Goal: Information Seeking & Learning: Check status

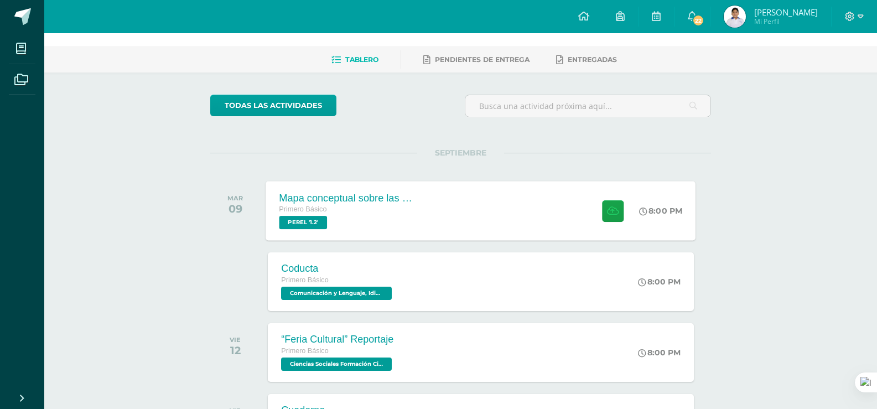
scroll to position [55, 0]
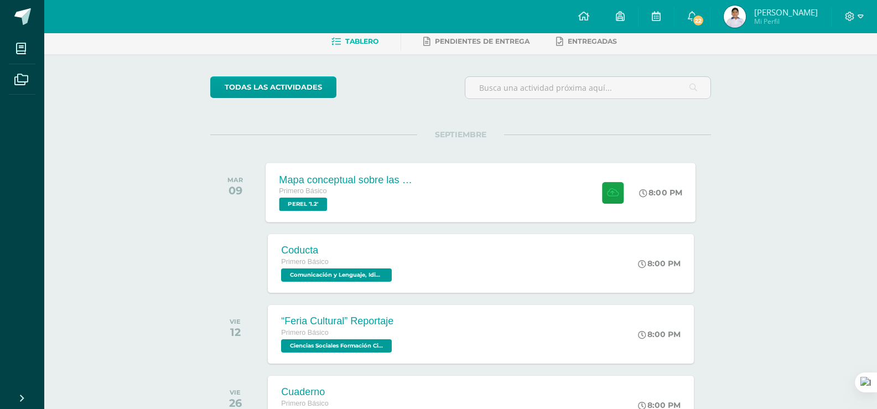
click at [424, 173] on div "Mapa conceptual sobre las virtudes de Santa María Primero Básico PEREL '1.2'" at bounding box center [346, 192] width 161 height 59
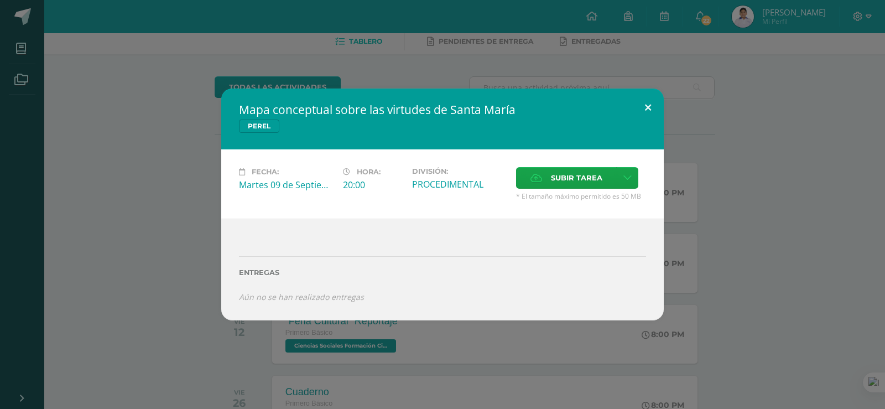
click at [645, 113] on button at bounding box center [649, 108] width 32 height 38
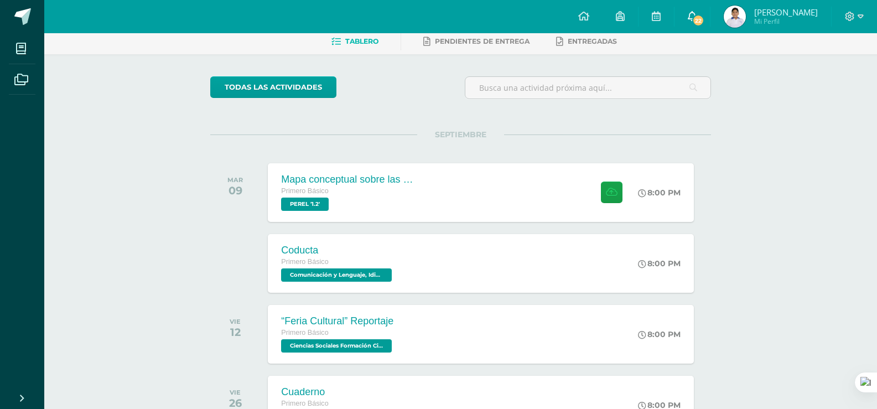
click at [697, 20] on icon at bounding box center [692, 16] width 9 height 10
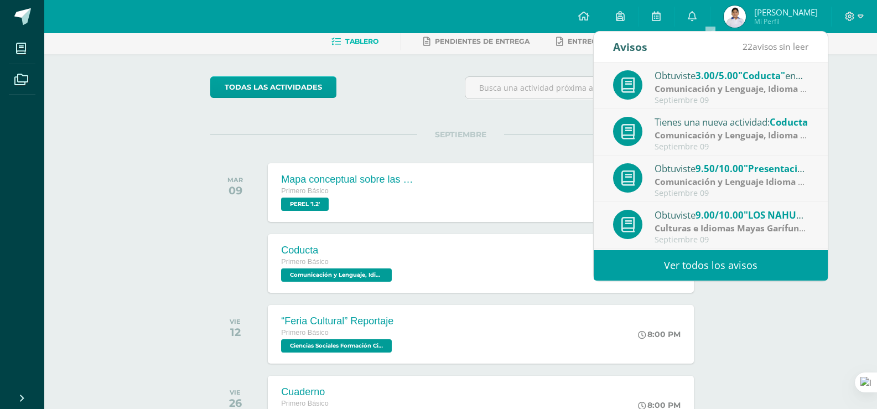
click at [768, 108] on div "Obtuviste 3.00/5.00 "Coducta" en Comunicación y Lenguaje, Idioma Extranjero Com…" at bounding box center [711, 86] width 234 height 46
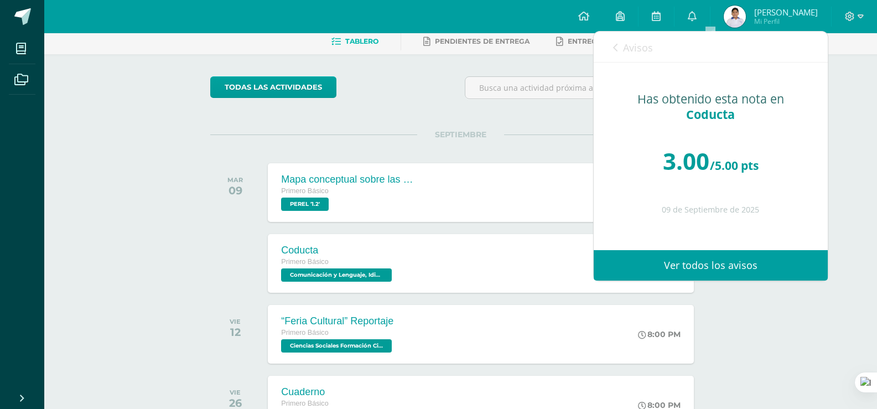
click at [776, 89] on div "Has obtenido esta nota en Coducta 3.00 /5.00 pts 09 de Septiembre de 2025" at bounding box center [711, 149] width 234 height 172
click at [623, 47] on span "Avisos" at bounding box center [638, 47] width 30 height 13
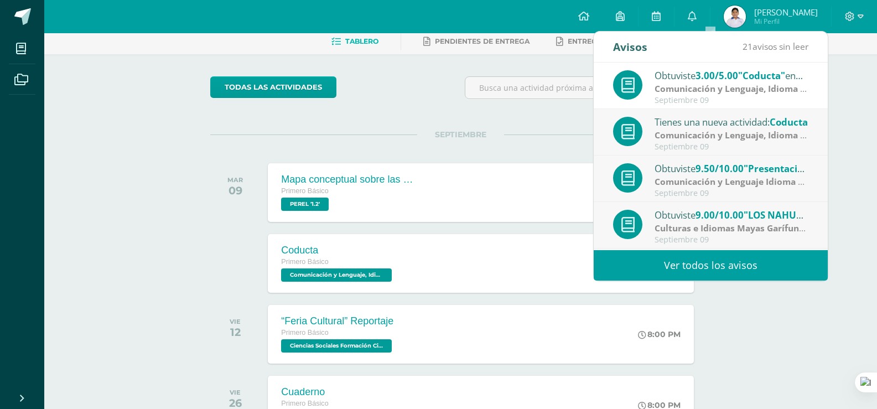
click at [669, 75] on div "Obtuviste 3.00/5.00 "Coducta" en Comunicación y Lenguaje, Idioma Extranjero" at bounding box center [732, 75] width 154 height 14
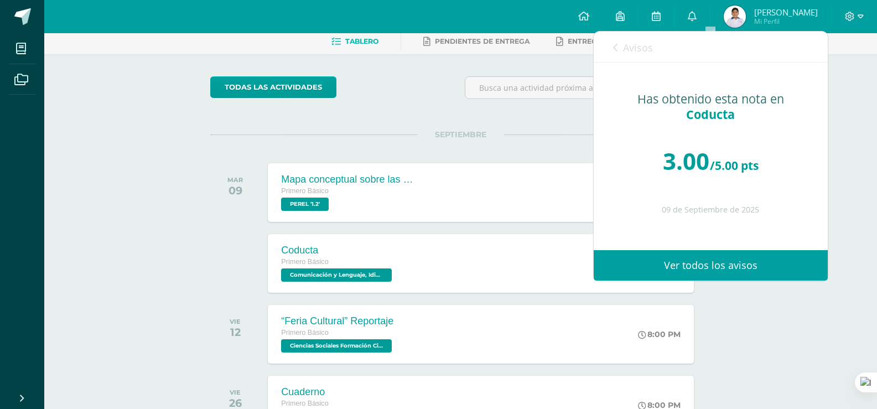
click at [636, 49] on span "Avisos" at bounding box center [638, 47] width 30 height 13
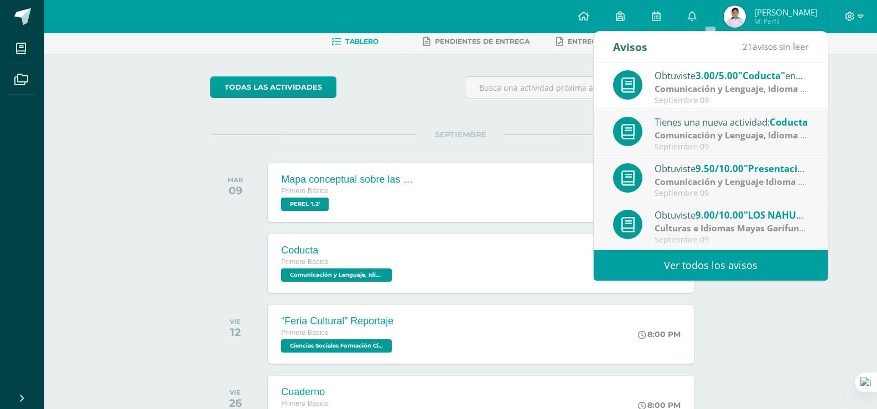
click at [701, 118] on div "Tienes una nueva actividad: Coducta" at bounding box center [732, 122] width 154 height 14
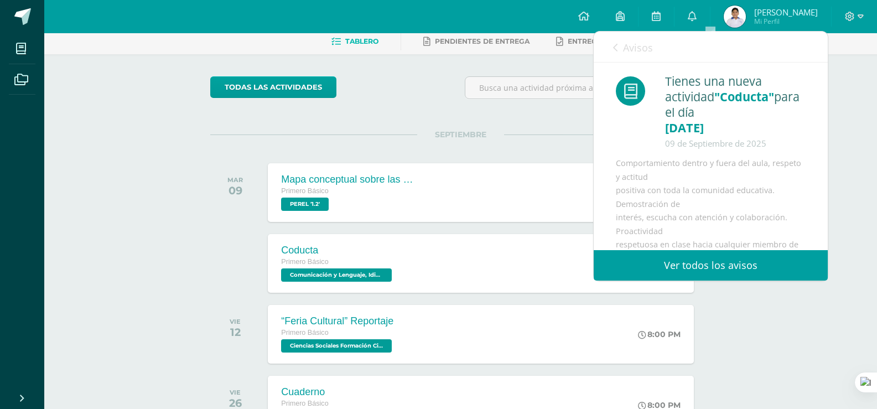
click at [625, 61] on link "Avisos" at bounding box center [633, 48] width 40 height 32
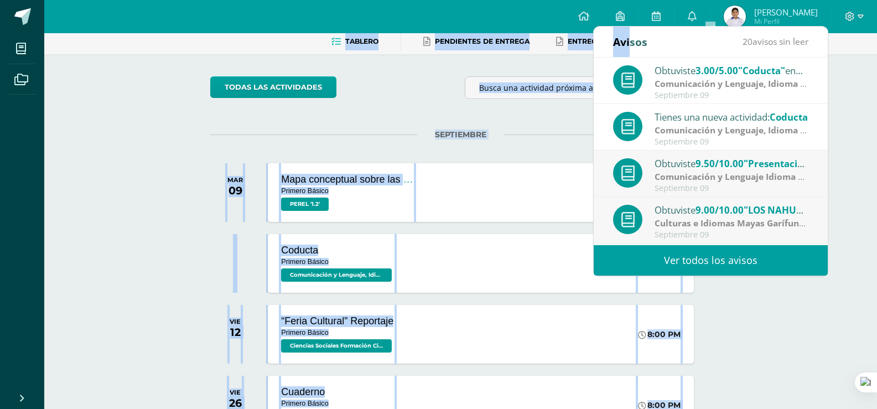
drag, startPoint x: 630, startPoint y: 54, endPoint x: 668, endPoint y: -31, distance: 92.9
click at [668, 0] on html "Hola Angel David, bienvenido a Edoo! Mis cursos Archivos Cerrar panel Artes Vis…" at bounding box center [438, 350] width 877 height 810
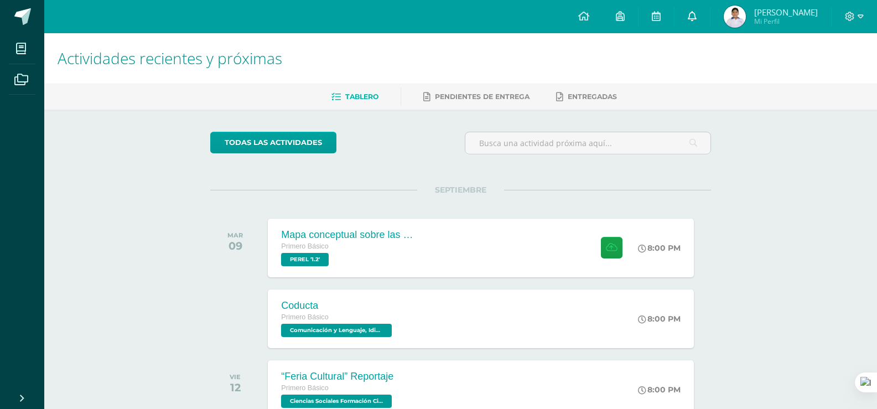
click at [710, 10] on link "0" at bounding box center [692, 16] width 35 height 33
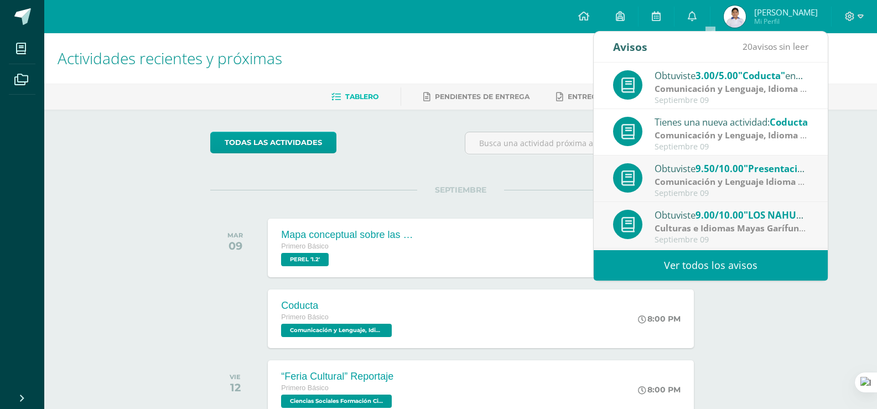
click at [742, 88] on strong "Comunicación y Lenguaje, Idioma Extranjero" at bounding box center [750, 88] width 191 height 12
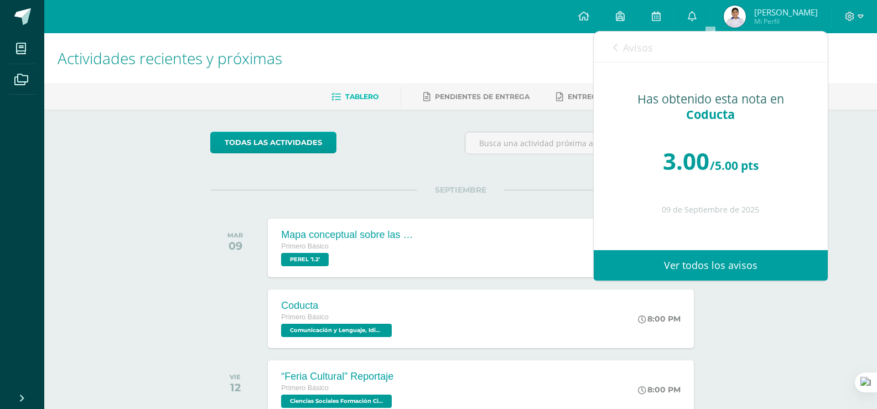
click at [742, 88] on div "Has obtenido esta nota en Coducta 3.00 /5.00 pts 09 de Septiembre de 2025" at bounding box center [711, 149] width 234 height 172
click at [631, 58] on link "Avisos" at bounding box center [633, 48] width 40 height 32
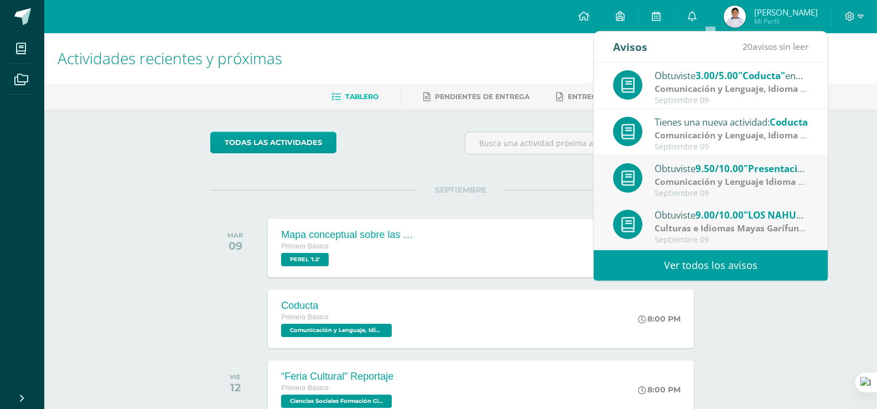
click at [696, 136] on strong "Comunicación y Lenguaje, Idioma Extranjero" at bounding box center [750, 135] width 191 height 12
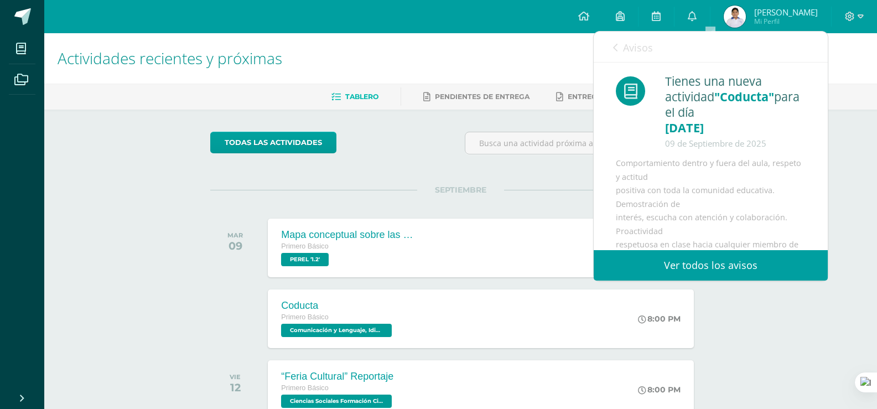
click at [696, 136] on div "09 de Septiembre de 2025" at bounding box center [735, 143] width 140 height 15
click at [641, 62] on link "Avisos" at bounding box center [633, 48] width 40 height 32
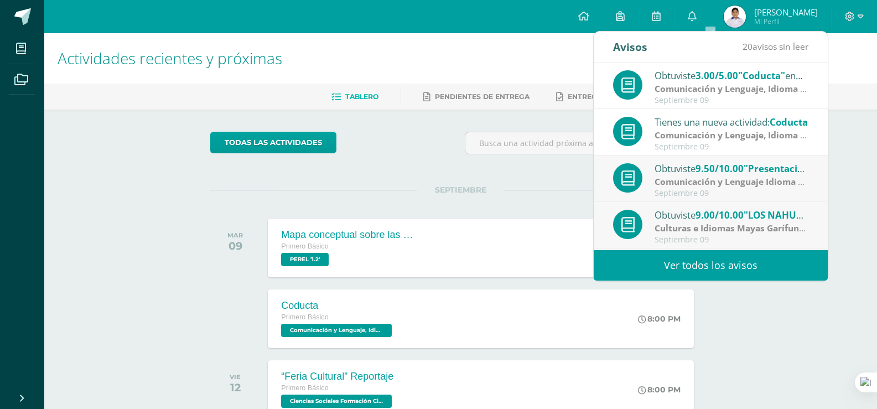
click at [717, 172] on span "9.50/10.00" at bounding box center [720, 168] width 48 height 13
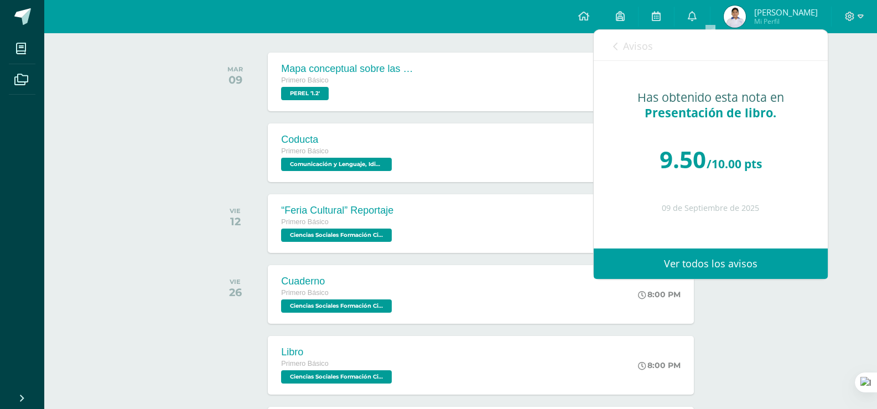
scroll to position [55, 0]
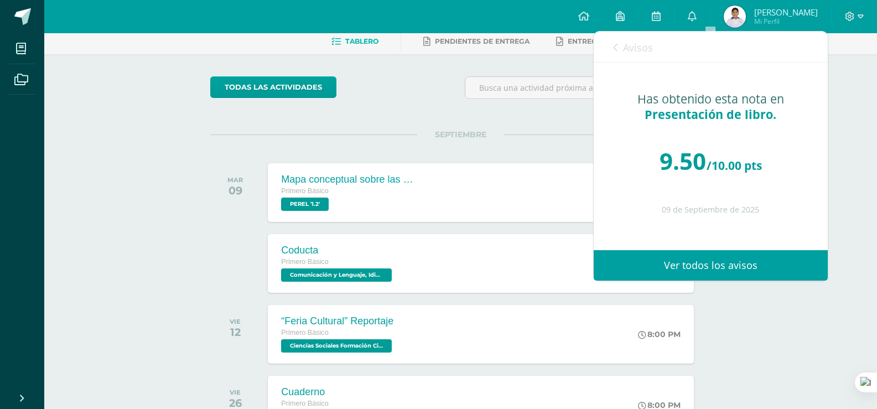
click at [768, 31] on div "Avisos 19 avisos sin leer Avisos Obtuviste 3.00/5.00 "Coducta" en Comunicación …" at bounding box center [710, 156] width 235 height 250
click at [746, 13] on img at bounding box center [735, 17] width 22 height 22
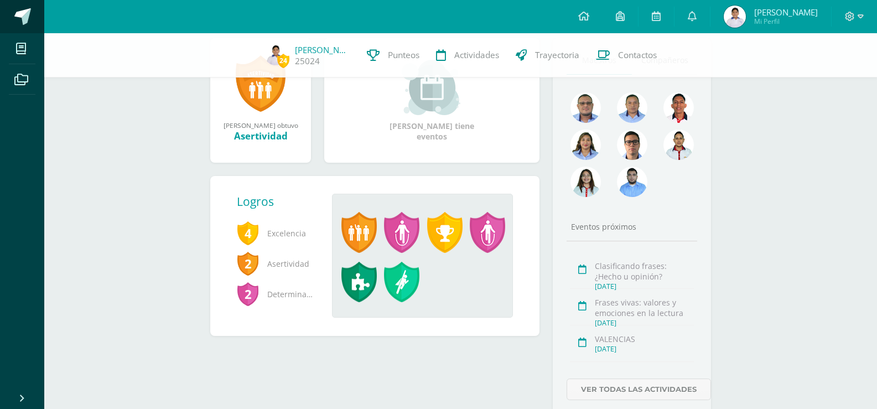
scroll to position [166, 0]
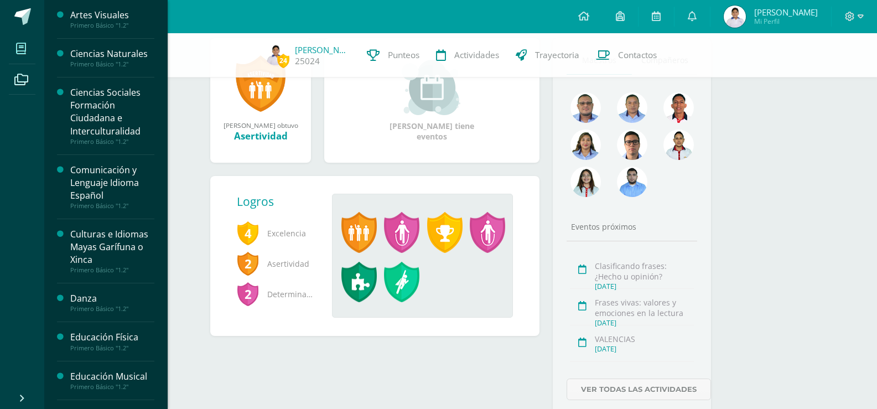
click at [20, 51] on icon at bounding box center [21, 48] width 10 height 11
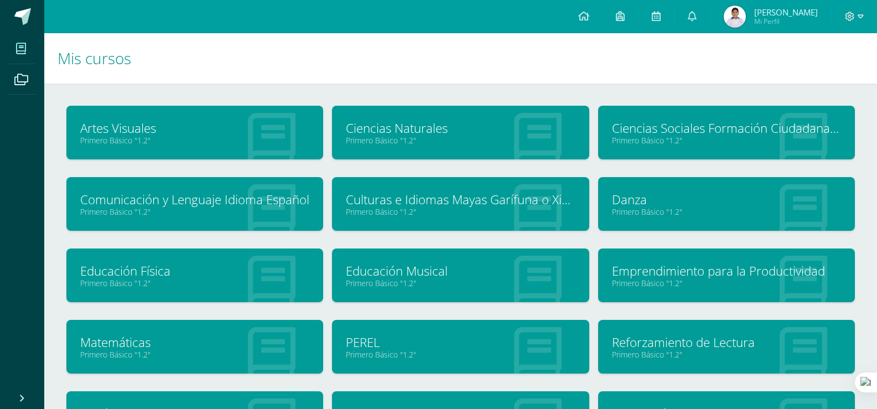
scroll to position [55, 0]
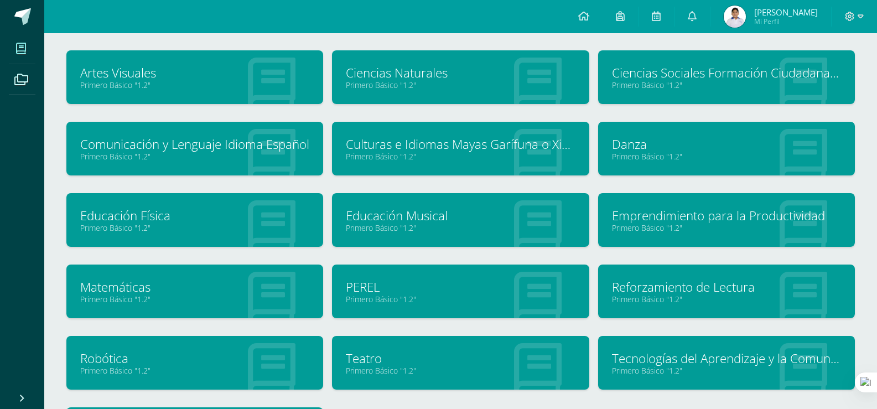
click at [494, 143] on link "Culturas e Idiomas Mayas Garífuna o Xinca" at bounding box center [460, 144] width 229 height 17
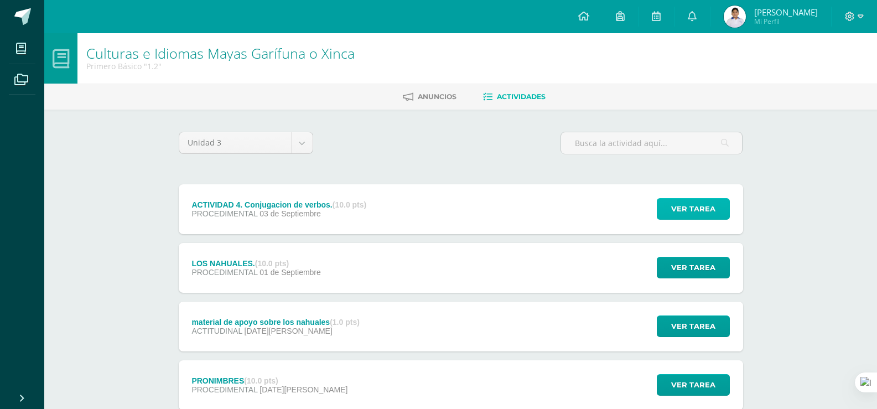
click at [707, 206] on span "Ver tarea" at bounding box center [693, 209] width 44 height 20
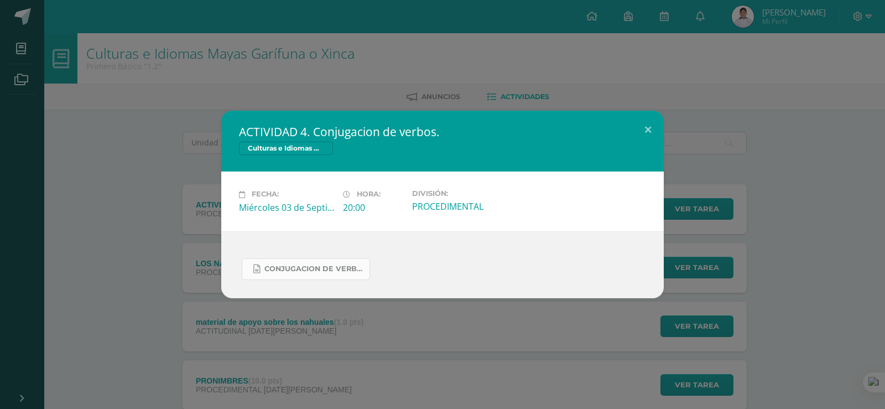
click at [282, 267] on span "conjugacion de verbos.docx" at bounding box center [315, 269] width 100 height 9
